Goal: Task Accomplishment & Management: Use online tool/utility

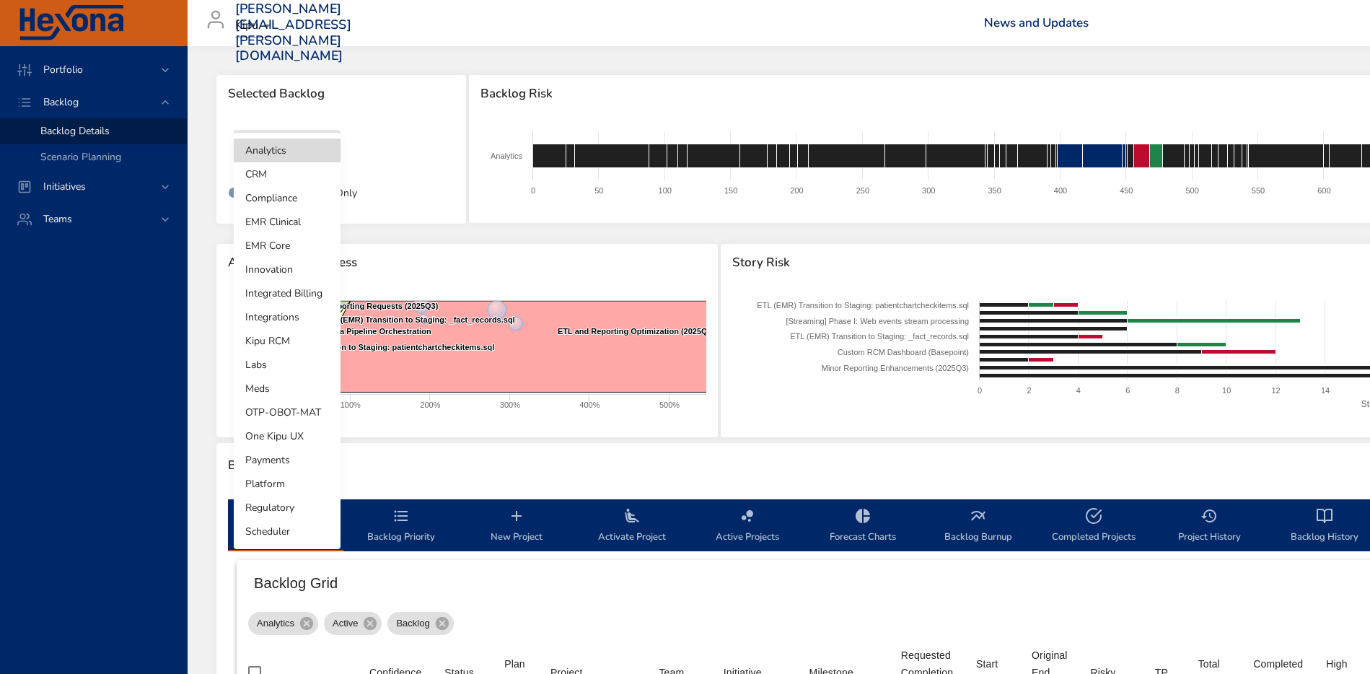
click at [320, 146] on body "Portfolio Backlog Backlog Details Scenario Planning Initiatives Teams [PERSON_N…" at bounding box center [685, 337] width 1370 height 674
click at [258, 393] on li "Meds" at bounding box center [287, 388] width 107 height 24
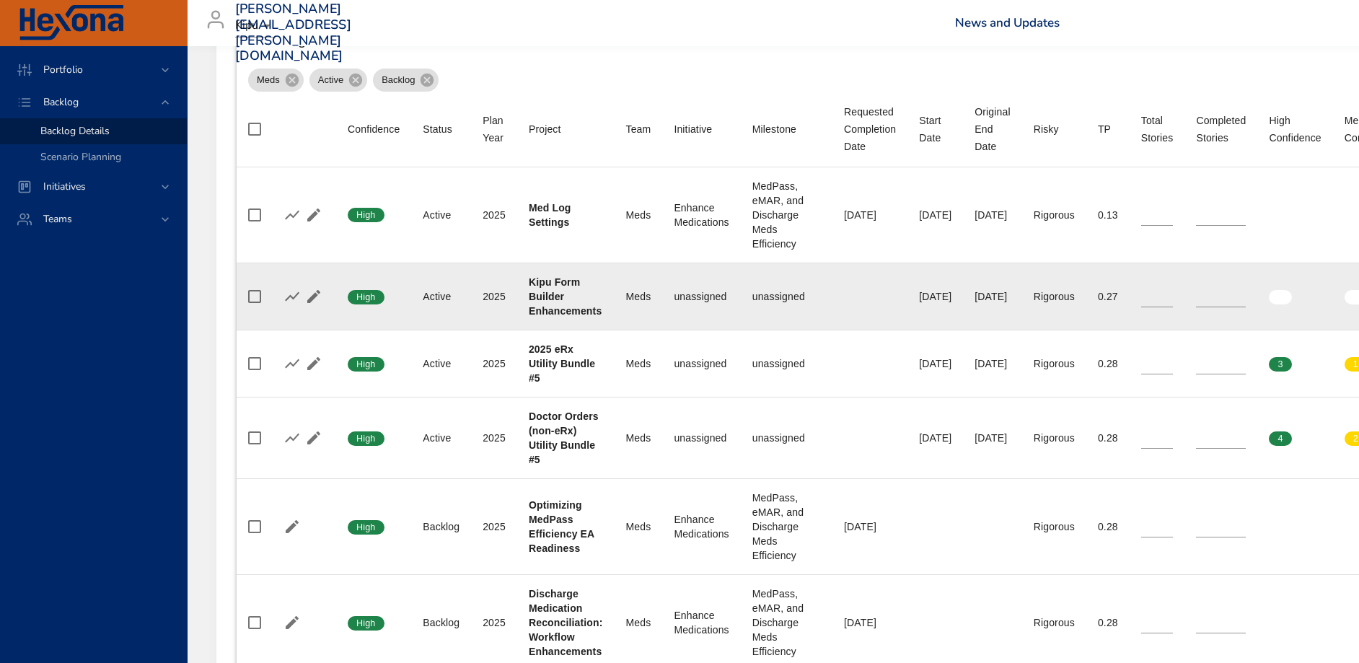
scroll to position [544, 0]
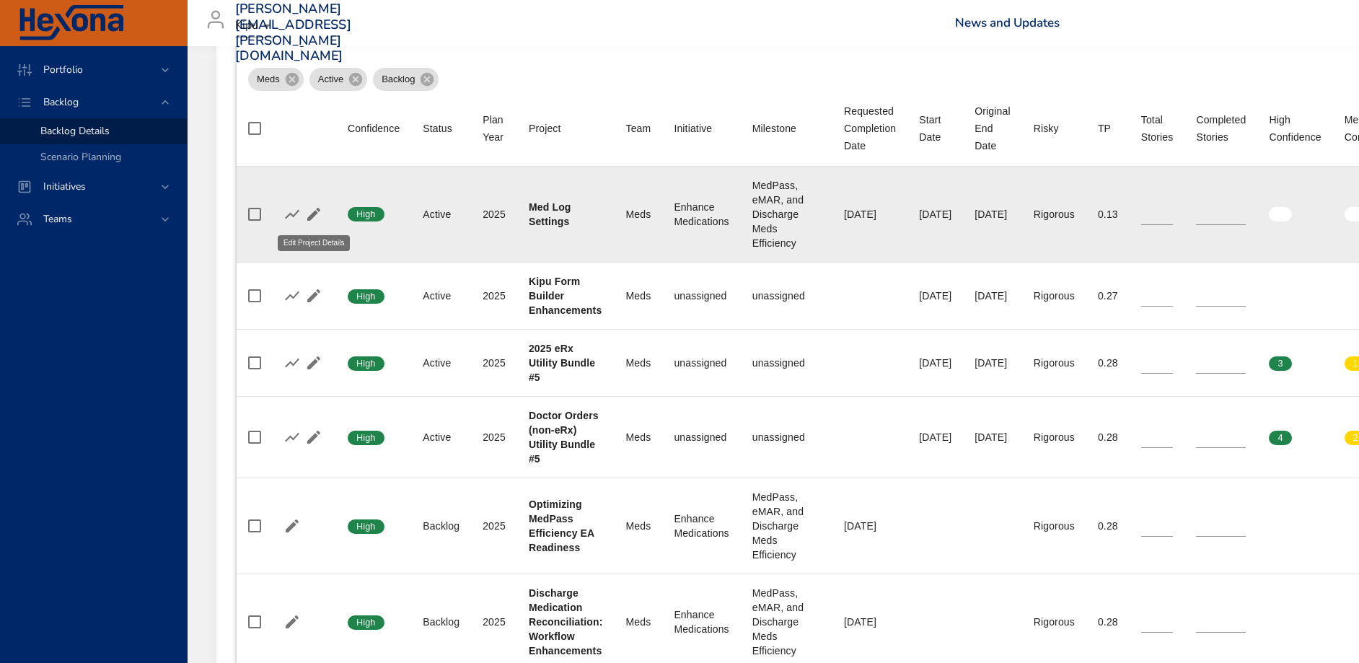
click at [312, 216] on icon "button" at bounding box center [313, 214] width 13 height 13
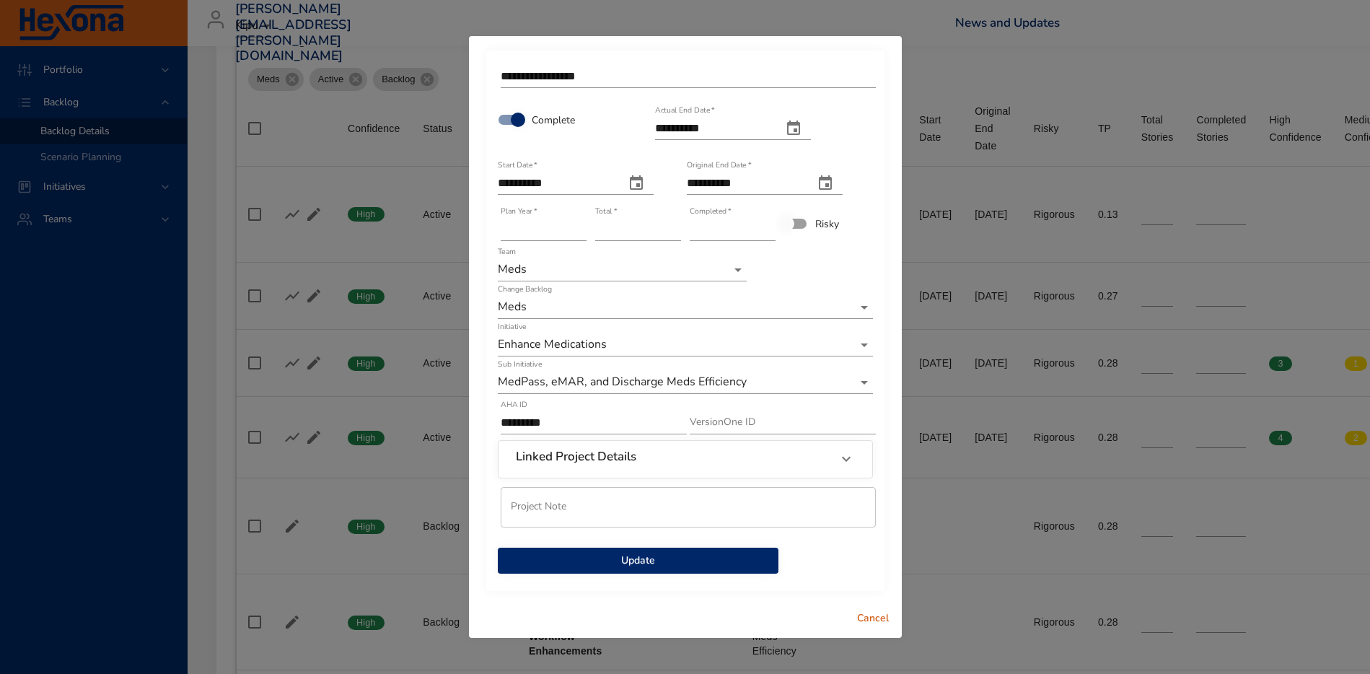
click at [713, 558] on span "Update" at bounding box center [637, 561] width 257 height 18
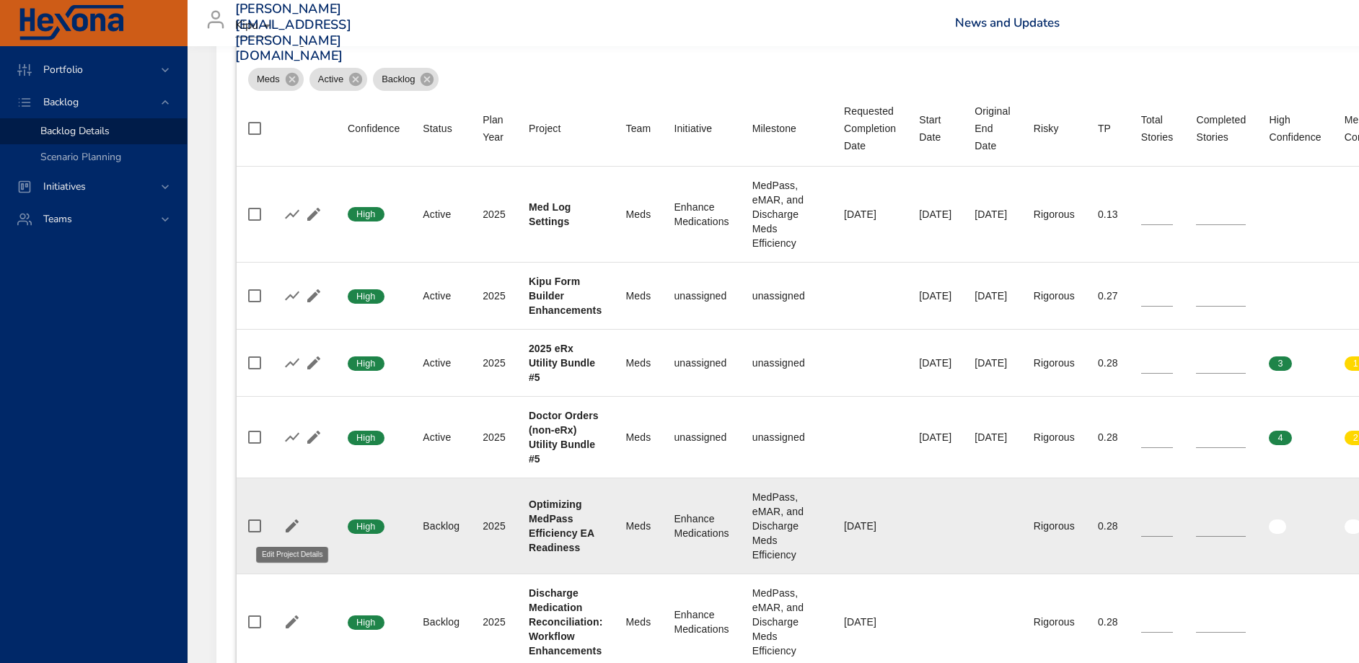
click at [291, 526] on icon "button" at bounding box center [292, 525] width 13 height 13
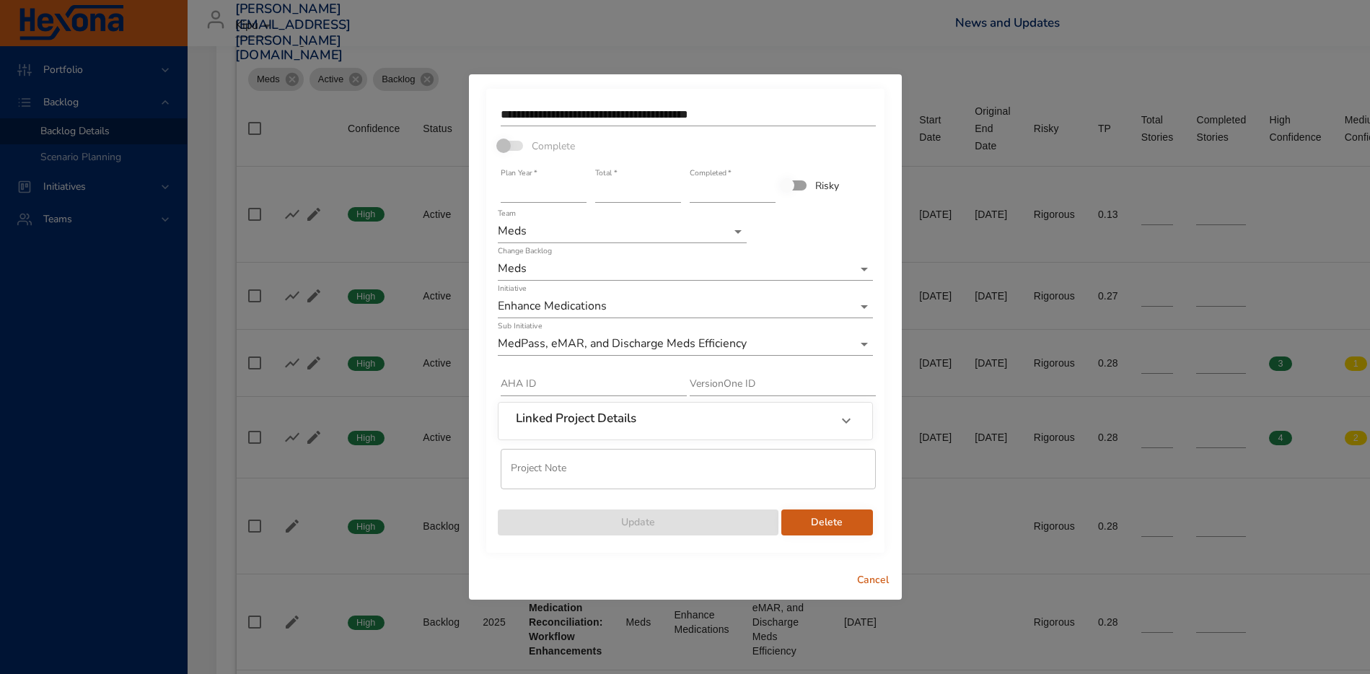
click at [675, 189] on input "*" at bounding box center [638, 191] width 86 height 23
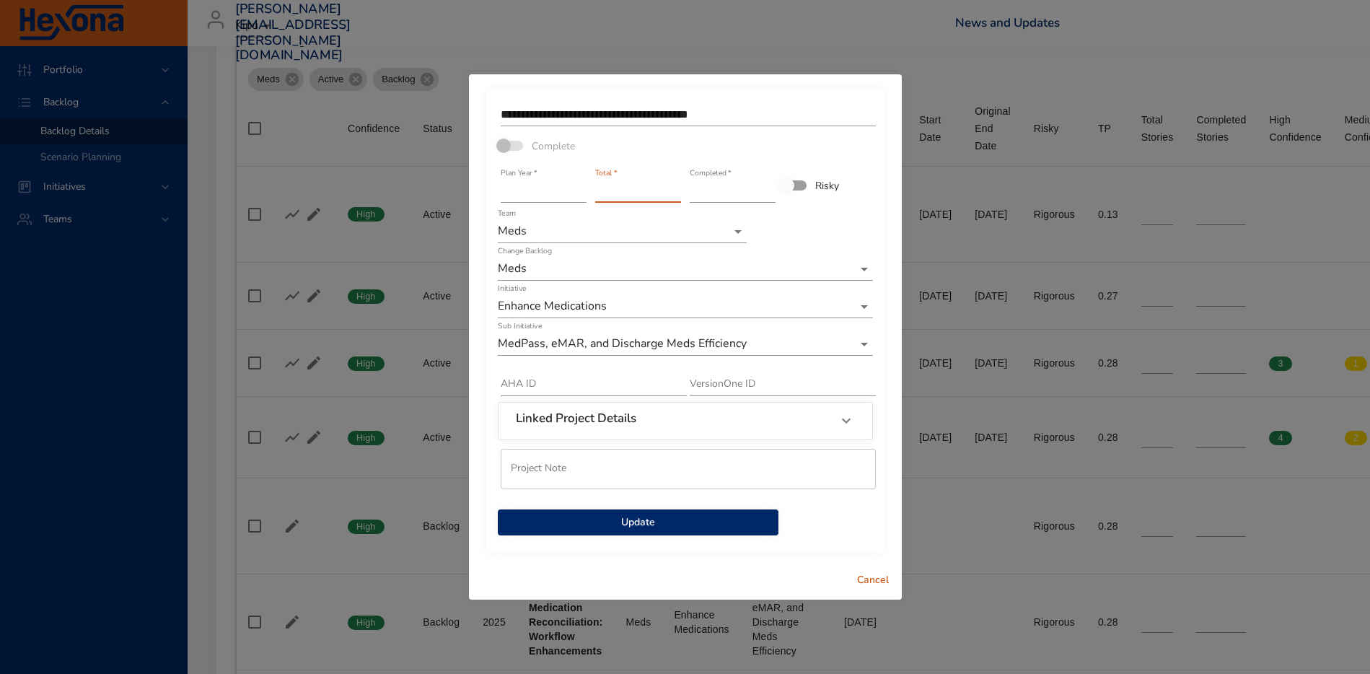
click at [675, 188] on input "*" at bounding box center [638, 191] width 86 height 23
type input "*"
click at [675, 188] on input "*" at bounding box center [638, 191] width 86 height 23
click at [711, 522] on span "Update" at bounding box center [637, 522] width 257 height 18
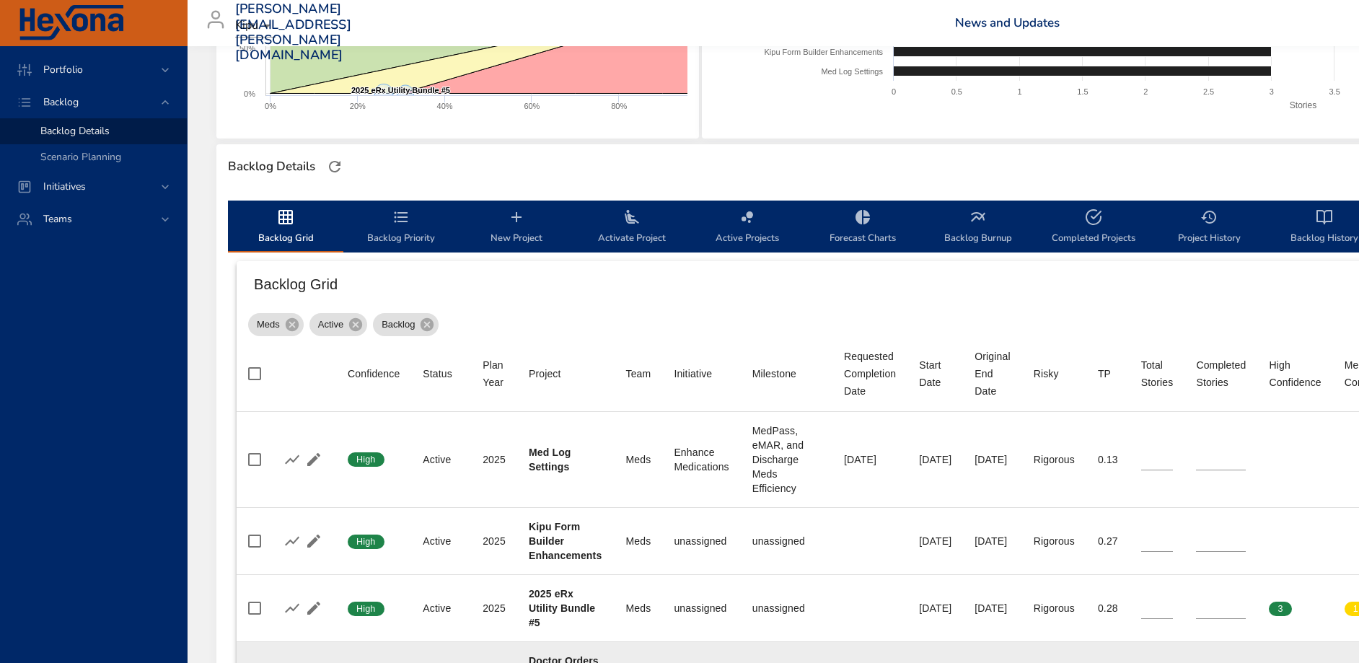
scroll to position [0, 0]
